Goal: Information Seeking & Learning: Find specific fact

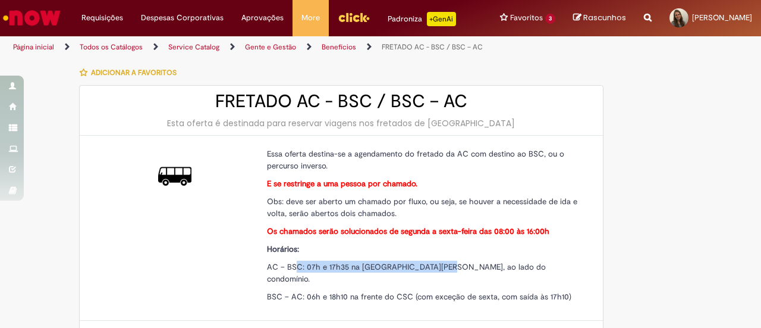
drag, startPoint x: 291, startPoint y: 263, endPoint x: 445, endPoint y: 267, distance: 153.5
click at [445, 267] on span "AC – BSC: 07h e 17h35 na [GEOGRAPHIC_DATA][PERSON_NAME], ao lado do condomínio." at bounding box center [406, 273] width 279 height 22
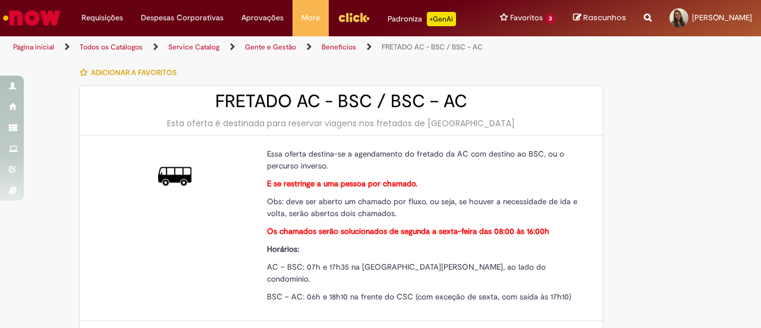
click at [549, 265] on p "AC – BSC: 07h e 17h35 na [GEOGRAPHIC_DATA][PERSON_NAME], ao lado do condomínio." at bounding box center [424, 272] width 315 height 24
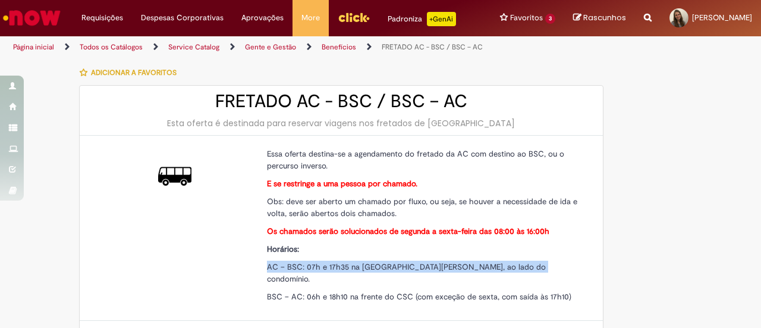
drag, startPoint x: 259, startPoint y: 265, endPoint x: 566, endPoint y: 265, distance: 307.5
click at [566, 265] on div "Essa oferta destina-se a agendamento do fretado da AC com destino ao BSC, ou o …" at bounding box center [424, 227] width 333 height 161
click at [566, 265] on p "AC – BSC: 07h e 17h35 na [GEOGRAPHIC_DATA][PERSON_NAME], ao lado do condomínio." at bounding box center [424, 272] width 315 height 24
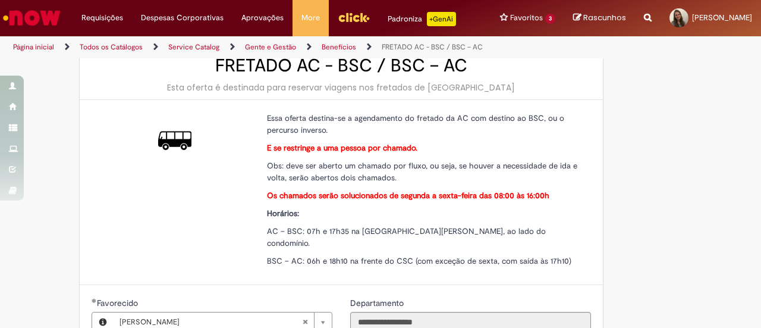
scroll to position [59, 0]
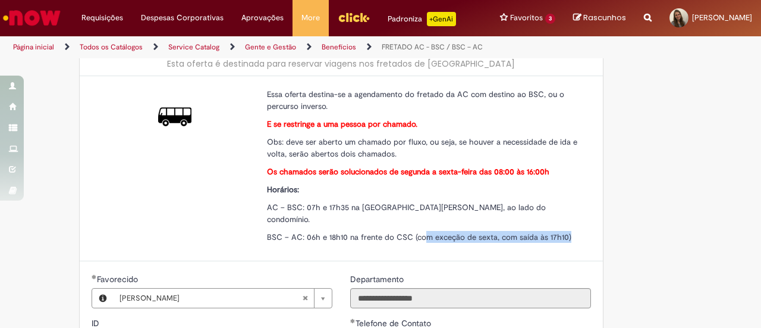
drag, startPoint x: 419, startPoint y: 221, endPoint x: 573, endPoint y: 222, distance: 154.6
click at [573, 231] on p "BSC – AC: 06h e 18h10 na frente do CSC (com exceção de sexta, com saída às 17h1…" at bounding box center [424, 237] width 315 height 12
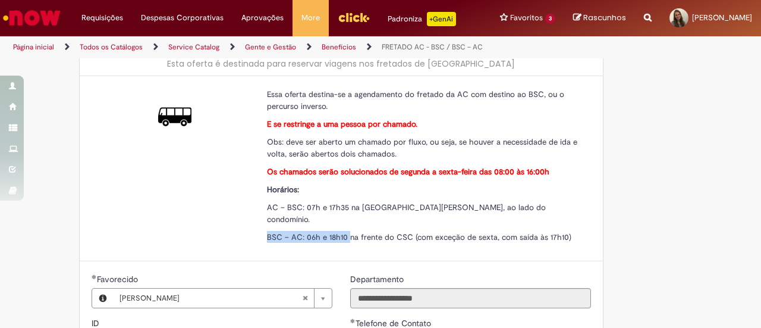
drag, startPoint x: 252, startPoint y: 222, endPoint x: 345, endPoint y: 228, distance: 93.0
click at [345, 228] on div "Essa oferta destina-se a agendamento do fretado da AC com destino ao BSC, ou o …" at bounding box center [341, 168] width 523 height 185
click at [344, 232] on span "BSC – AC: 06h e 18h10 na frente do CSC (com exceção de sexta, com saída às 17h1…" at bounding box center [419, 237] width 304 height 10
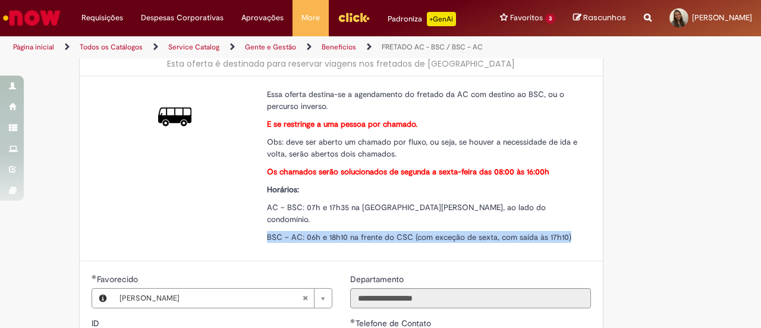
drag, startPoint x: 256, startPoint y: 221, endPoint x: 583, endPoint y: 231, distance: 327.3
click at [583, 231] on div "Essa oferta destina-se a agendamento do fretado da AC com destino ao BSC, ou o …" at bounding box center [424, 168] width 333 height 161
click at [584, 231] on div "Essa oferta destina-se a agendamento do fretado da AC com destino ao BSC, ou o …" at bounding box center [424, 168] width 333 height 161
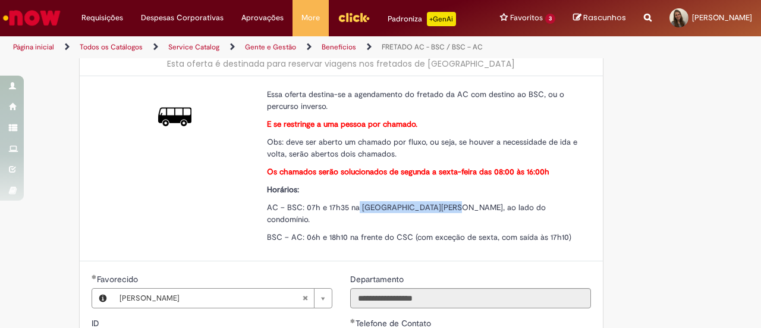
drag, startPoint x: 354, startPoint y: 202, endPoint x: 438, endPoint y: 202, distance: 84.5
click at [438, 202] on span "AC – BSC: 07h e 17h35 na [GEOGRAPHIC_DATA][PERSON_NAME], ao lado do condomínio." at bounding box center [406, 213] width 279 height 22
copy span "Rua [PERSON_NAME], a"
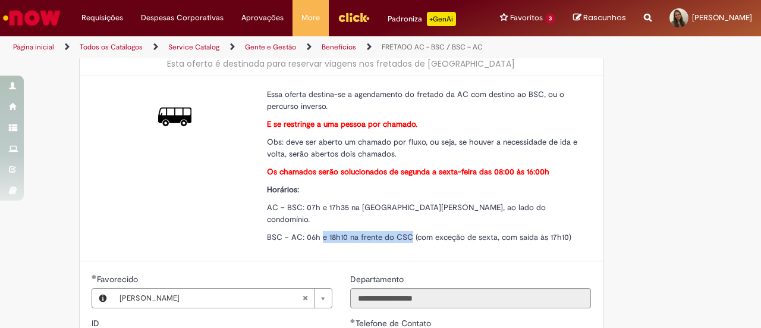
drag, startPoint x: 316, startPoint y: 219, endPoint x: 407, endPoint y: 221, distance: 90.4
click at [407, 232] on span "BSC – AC: 06h e 18h10 na frente do CSC (com exceção de sexta, com saída às 17h1…" at bounding box center [419, 237] width 304 height 10
click at [550, 213] on div "Essa oferta destina-se a agendamento do fretado da AC com destino ao BSC, ou o …" at bounding box center [424, 165] width 315 height 155
